Goal: Navigation & Orientation: Find specific page/section

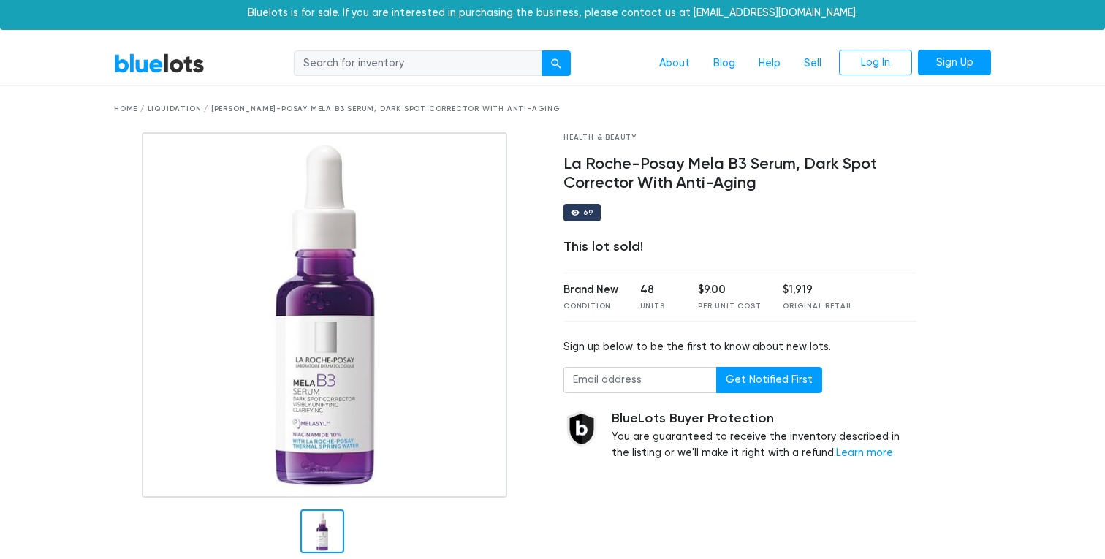
scroll to position [8, 0]
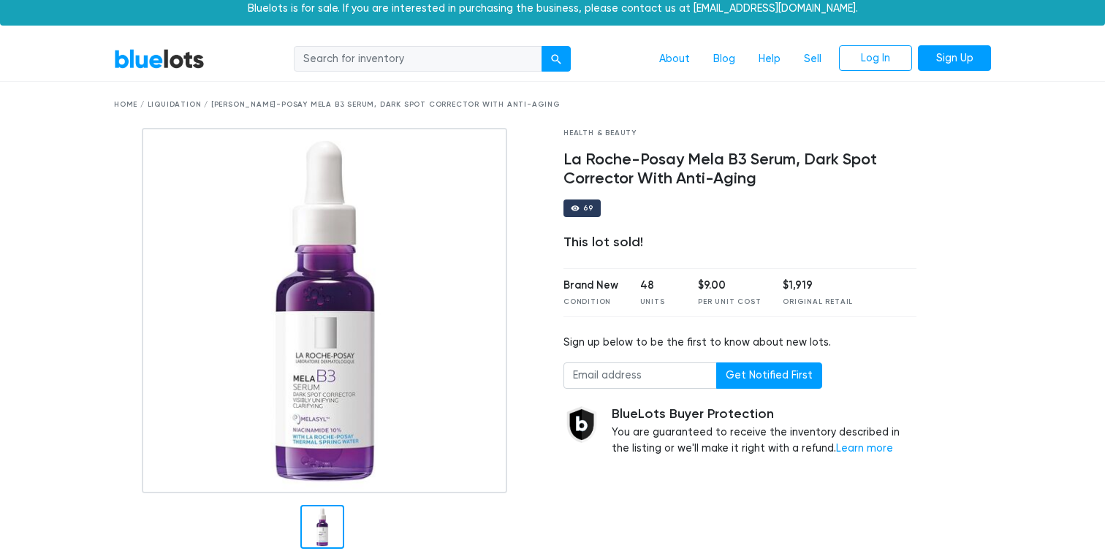
click at [121, 107] on div "Home / Liquidation / [PERSON_NAME]-Posay Mela B3 Serum, Dark Spot Corrector Wit…" at bounding box center [552, 104] width 877 height 11
click at [148, 45] on div "BlueLots About Blog Help Sell Log In Sign Up" at bounding box center [552, 59] width 899 height 28
click at [148, 55] on link "BlueLots" at bounding box center [159, 58] width 91 height 21
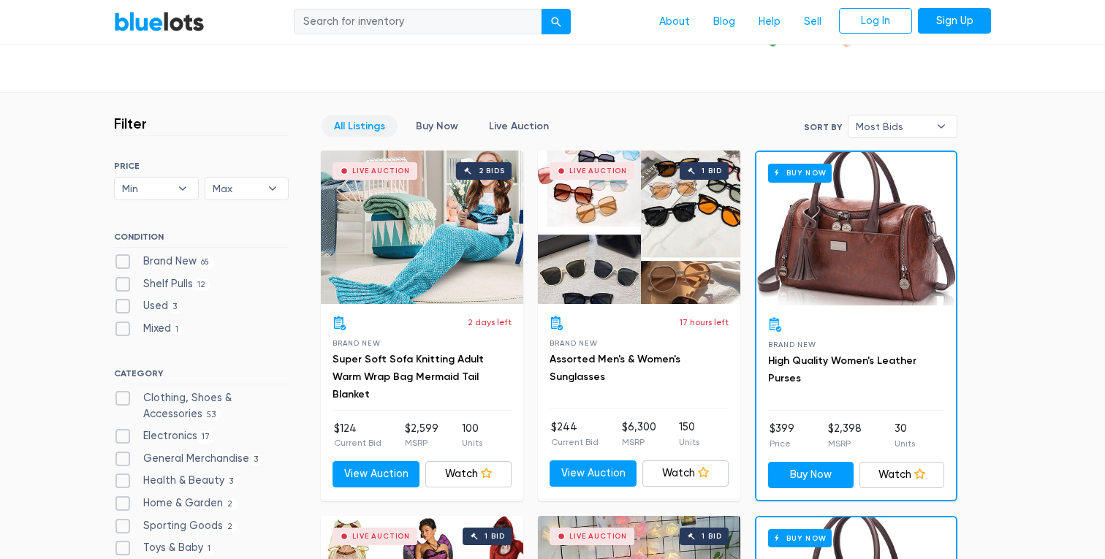
scroll to position [346, 0]
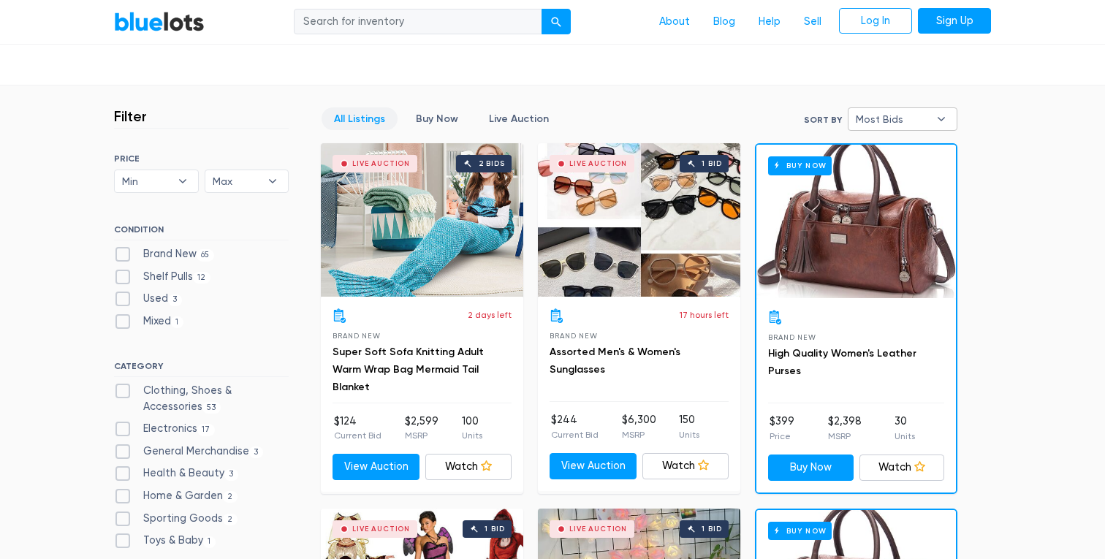
click at [898, 115] on span "Most Bids" at bounding box center [892, 119] width 73 height 22
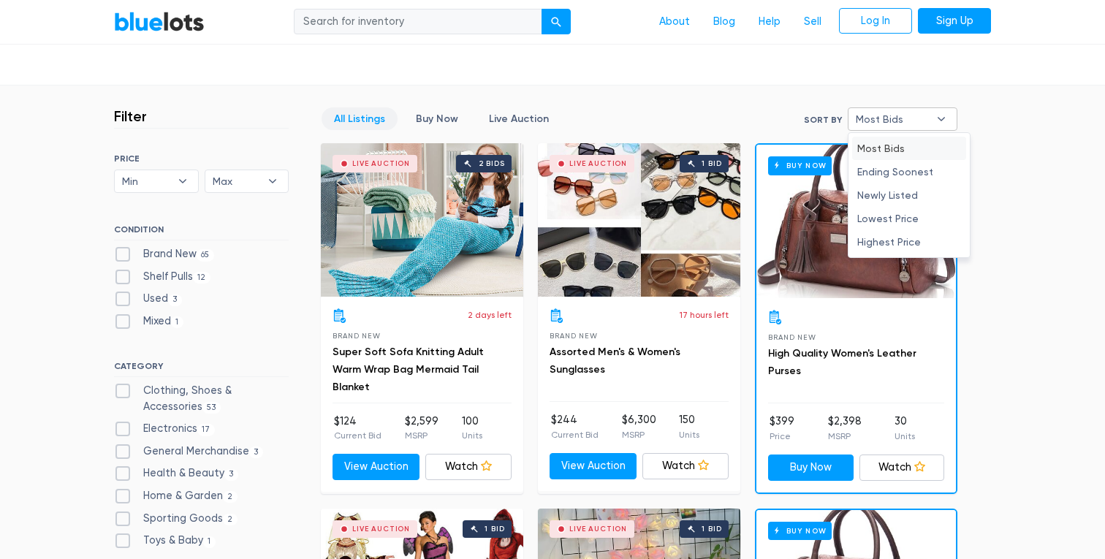
click at [898, 143] on li "Most Bids" at bounding box center [909, 148] width 114 height 23
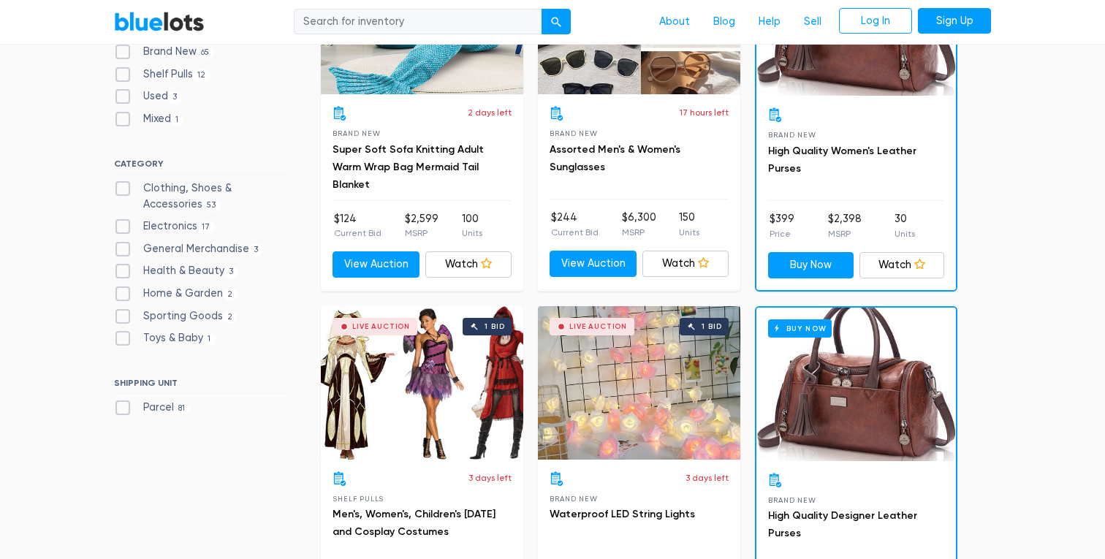
scroll to position [576, 0]
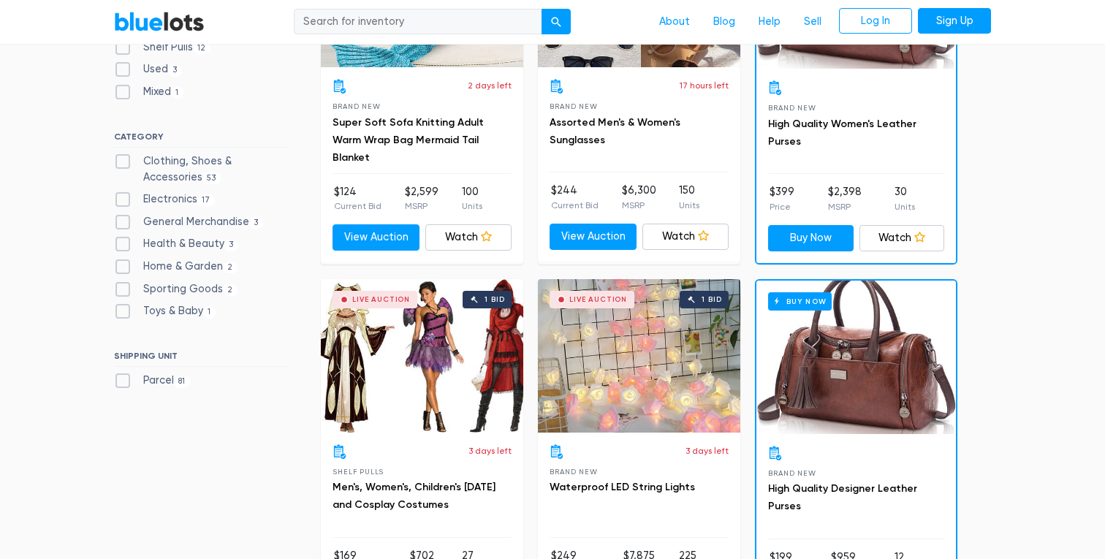
click at [186, 313] on label "Toys & Baby 1" at bounding box center [165, 311] width 102 height 16
click at [124, 313] on Baby"] "Toys & Baby 1" at bounding box center [119, 308] width 10 height 10
checkbox Baby"] "true"
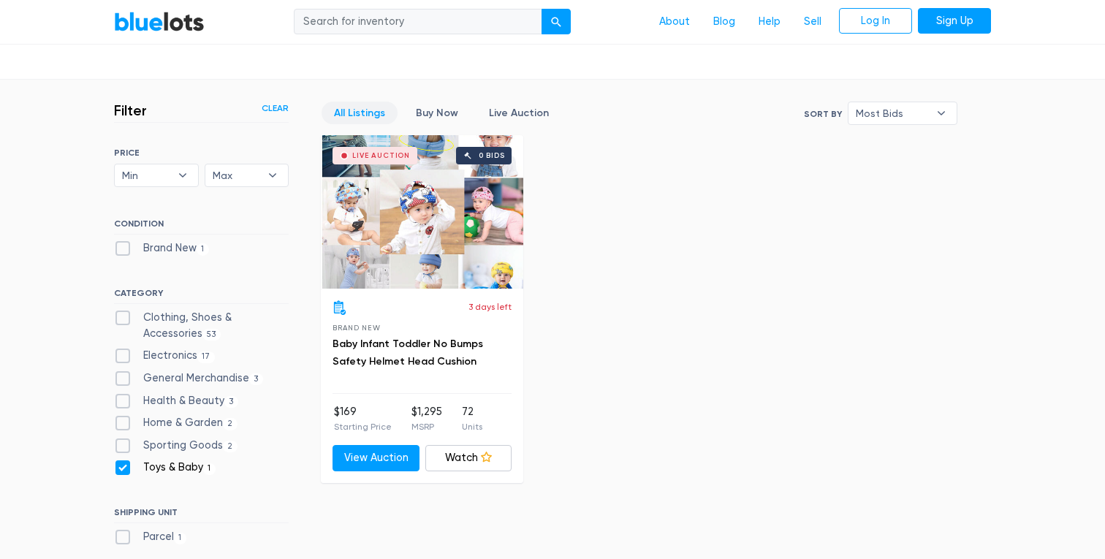
scroll to position [338, 0]
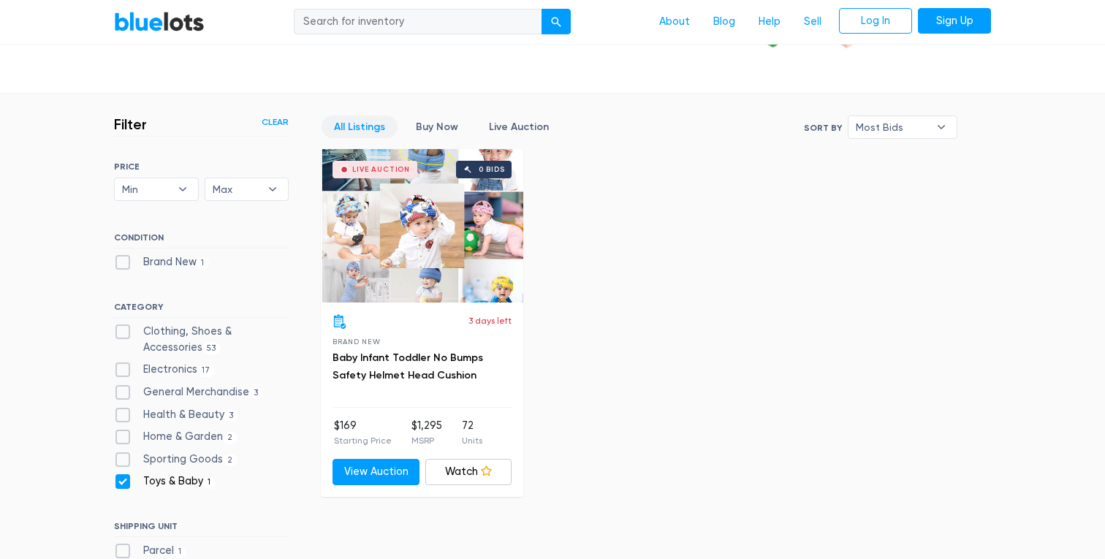
click at [174, 40] on nav "BlueLots About Blog Help Sell Log In Sign Up" at bounding box center [552, 22] width 1105 height 45
click at [172, 31] on link "BlueLots" at bounding box center [159, 21] width 91 height 21
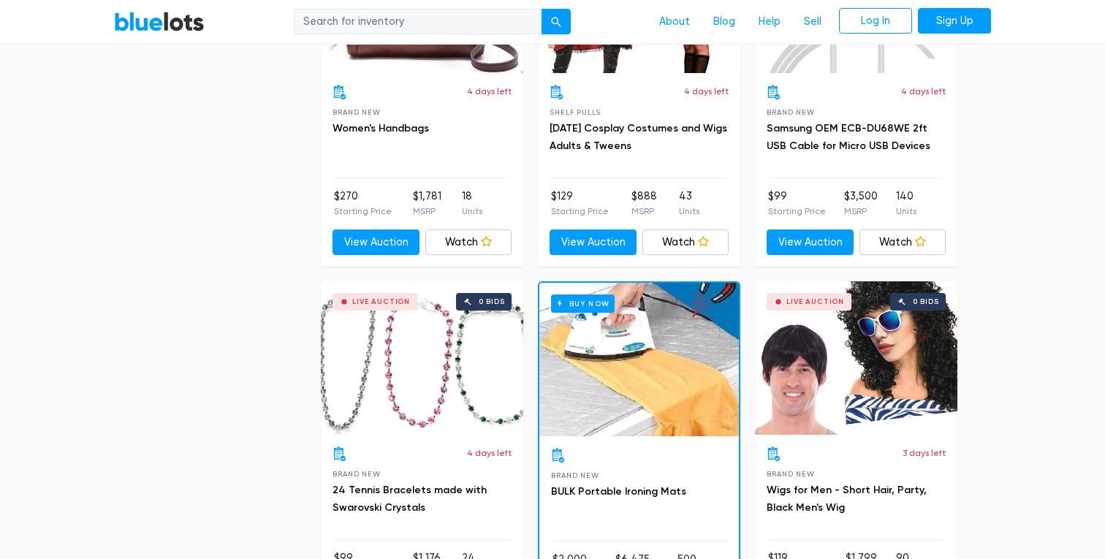
scroll to position [6151, 0]
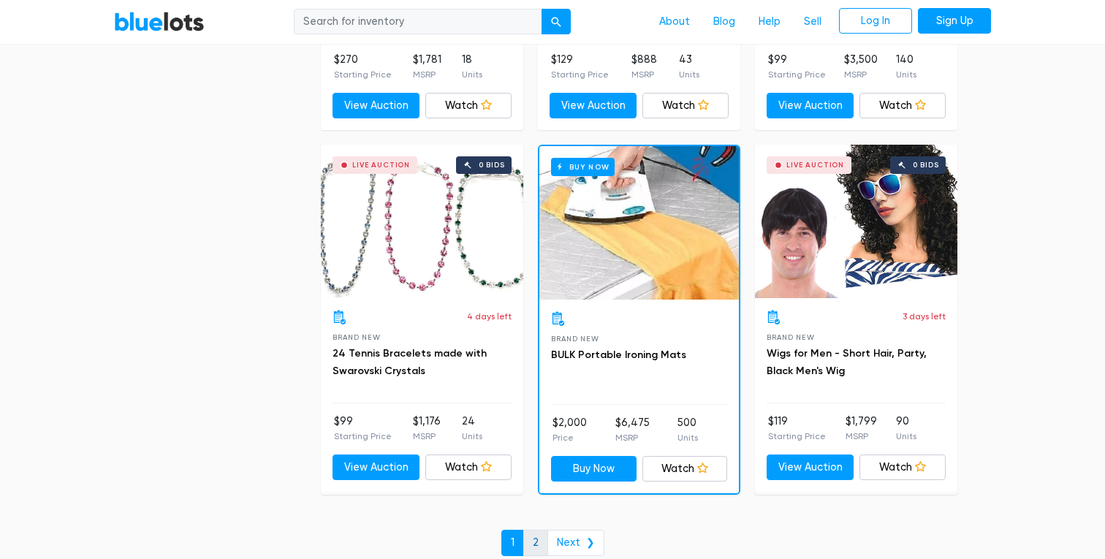
click at [543, 544] on link "2" at bounding box center [535, 543] width 25 height 26
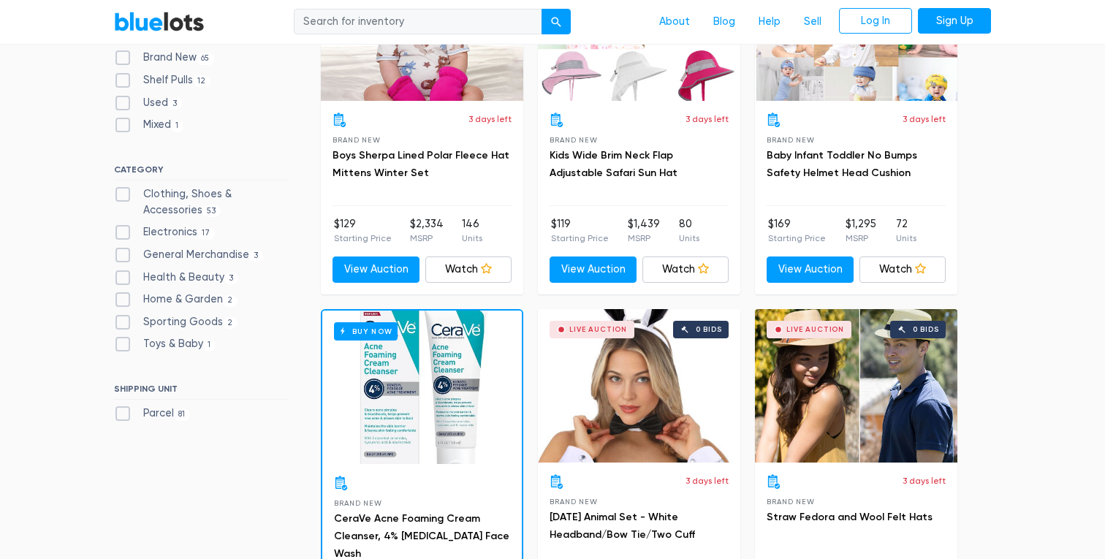
scroll to position [218, 0]
